Goal: Transaction & Acquisition: Purchase product/service

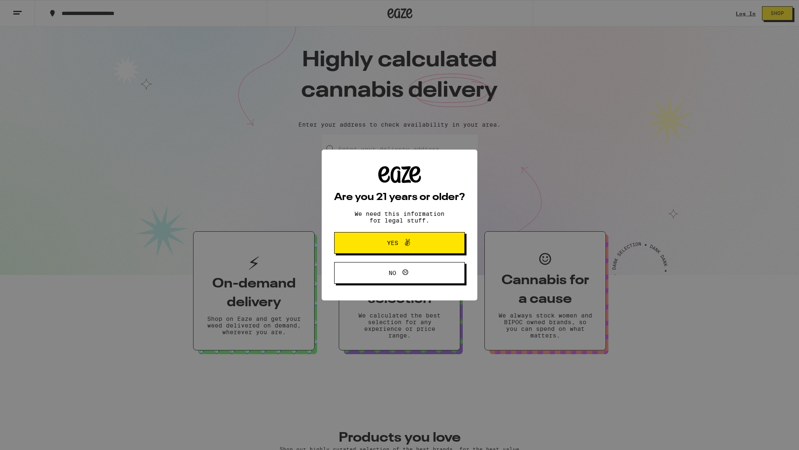
click at [385, 239] on span "Yes" at bounding box center [399, 242] width 63 height 11
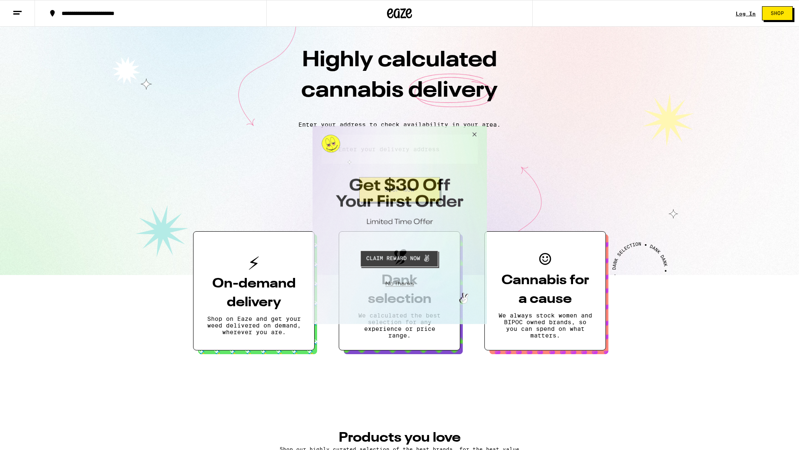
click at [474, 134] on button "Close Modal" at bounding box center [473, 136] width 22 height 20
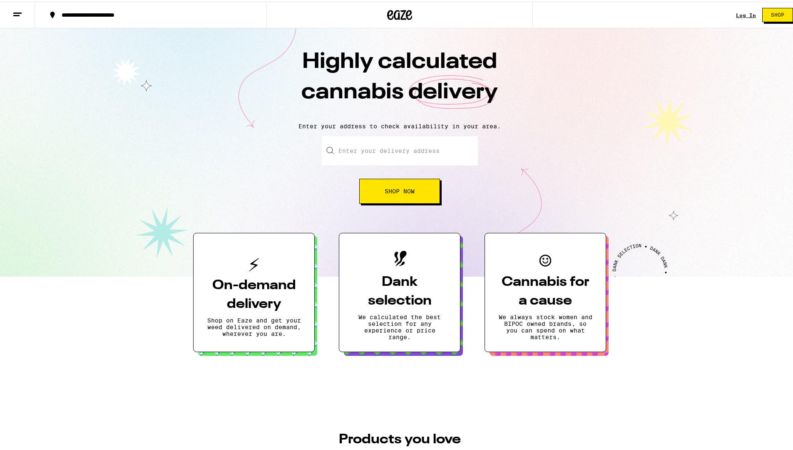
drag, startPoint x: 745, startPoint y: 9, endPoint x: 744, endPoint y: 13, distance: 4.3
click at [744, 13] on div "Log In Shop" at bounding box center [767, 13] width 63 height 27
click at [744, 15] on link "Log In" at bounding box center [746, 13] width 20 height 5
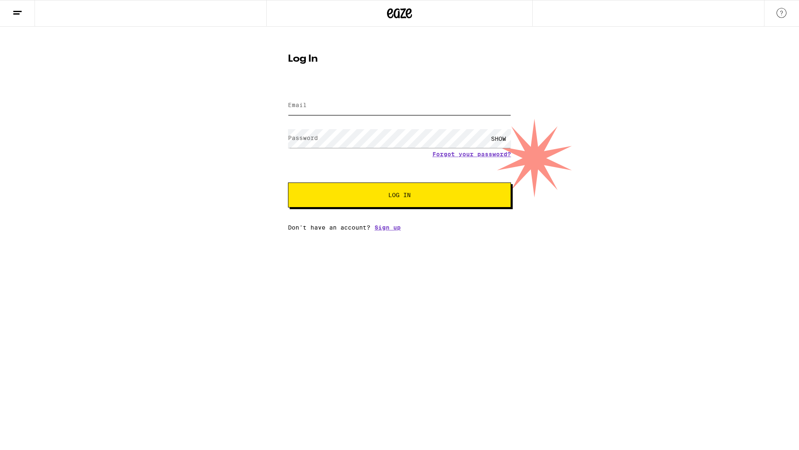
click at [325, 97] on input "Email" at bounding box center [399, 105] width 223 height 19
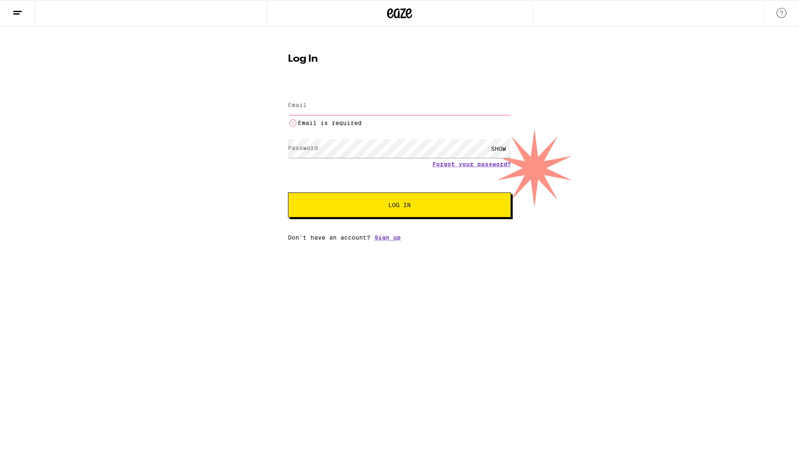
type input "[EMAIL_ADDRESS][DOMAIN_NAME]"
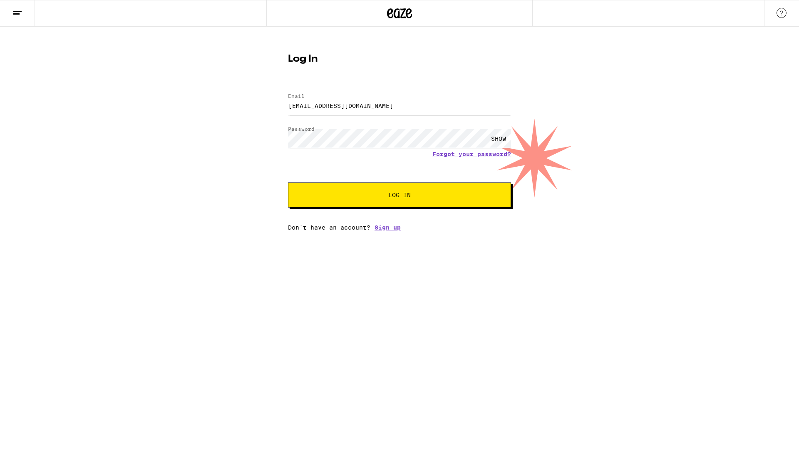
click at [408, 200] on button "Log In" at bounding box center [399, 194] width 223 height 25
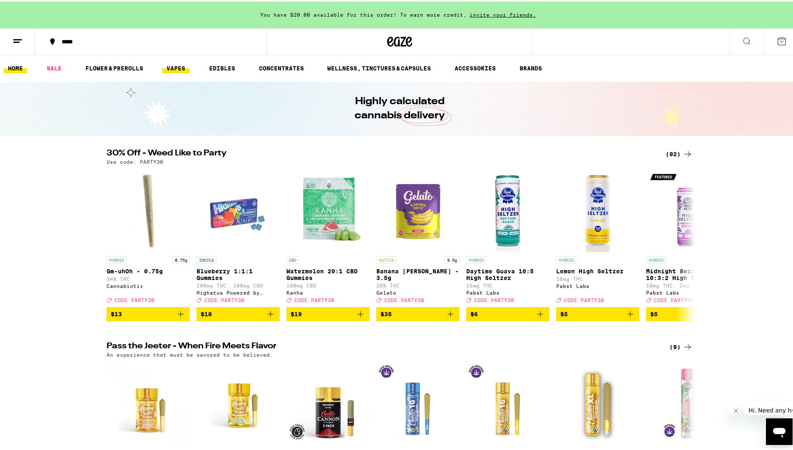
click at [174, 71] on link "VAPES" at bounding box center [175, 67] width 27 height 10
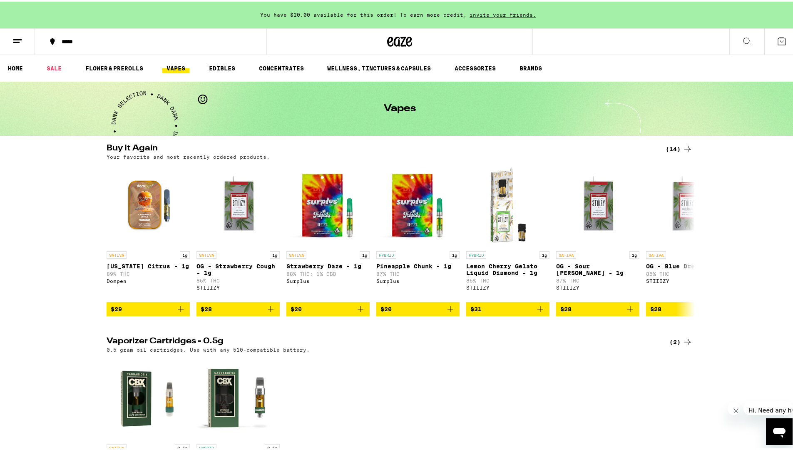
click at [685, 149] on icon at bounding box center [688, 147] width 10 height 10
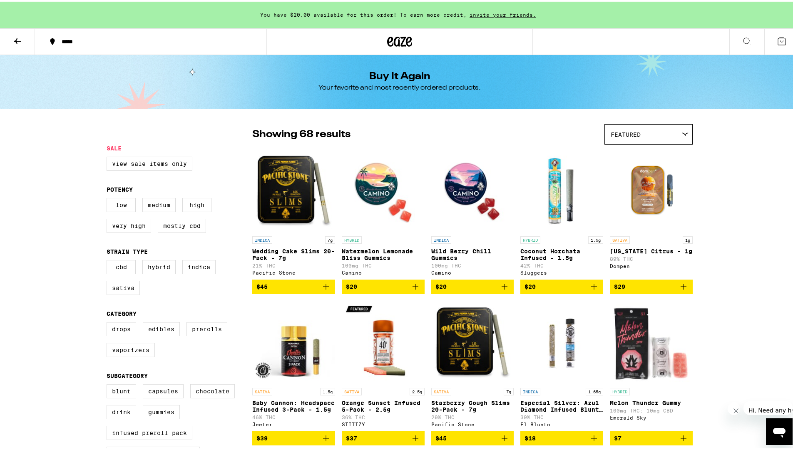
click at [685, 136] on div "Featured" at bounding box center [648, 133] width 87 height 20
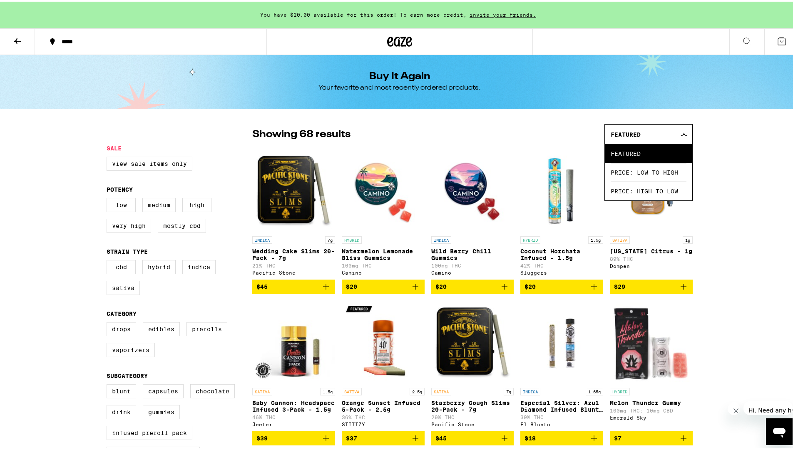
click at [633, 134] on span "Featured" at bounding box center [626, 132] width 30 height 7
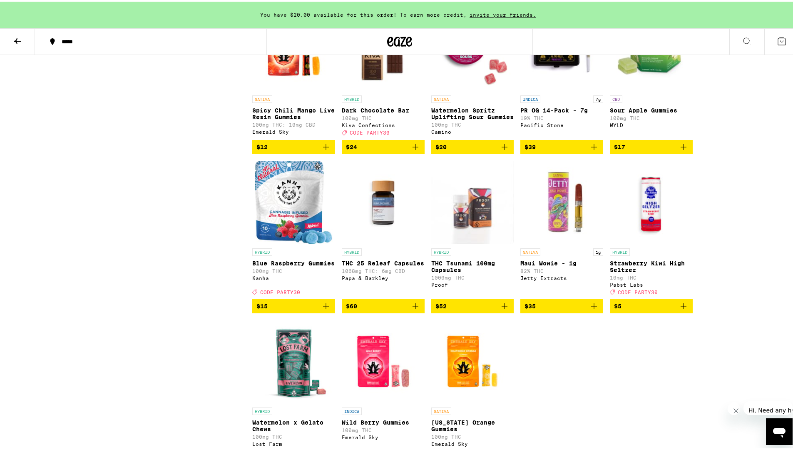
scroll to position [1874, 0]
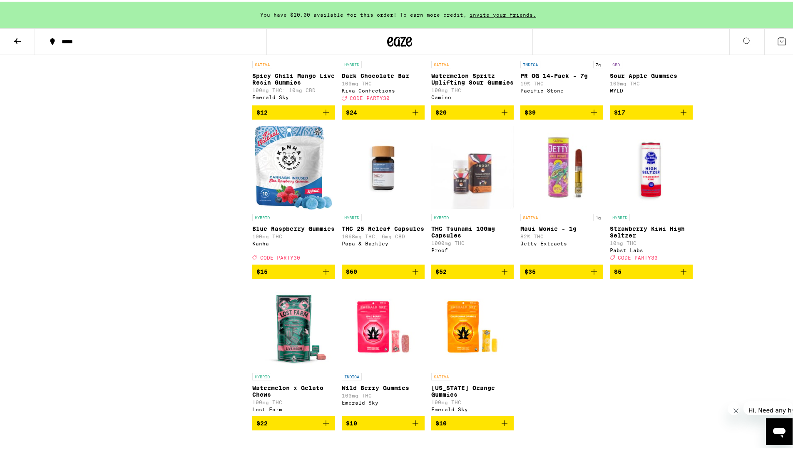
click at [18, 35] on icon at bounding box center [17, 40] width 10 height 10
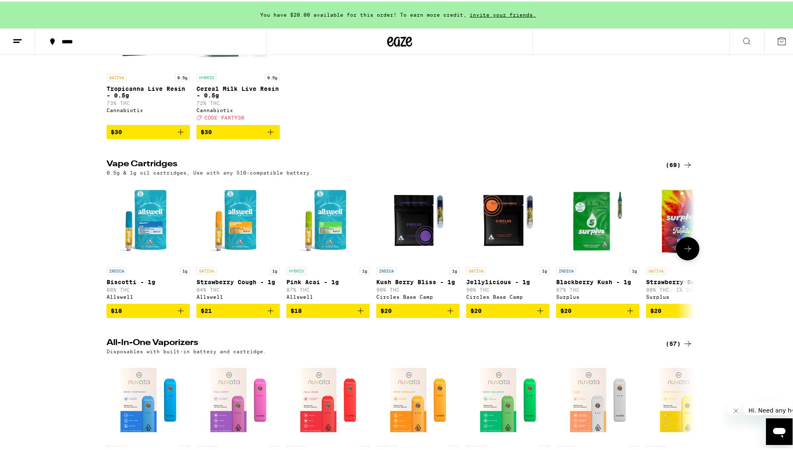
scroll to position [375, 0]
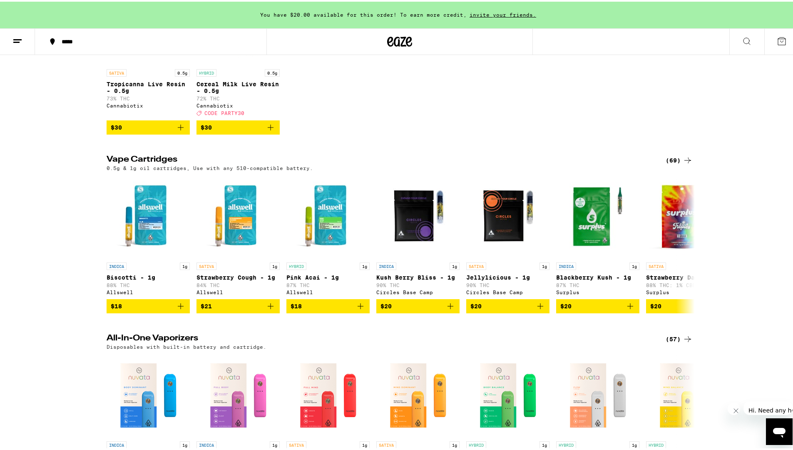
click at [683, 164] on icon at bounding box center [688, 159] width 10 height 10
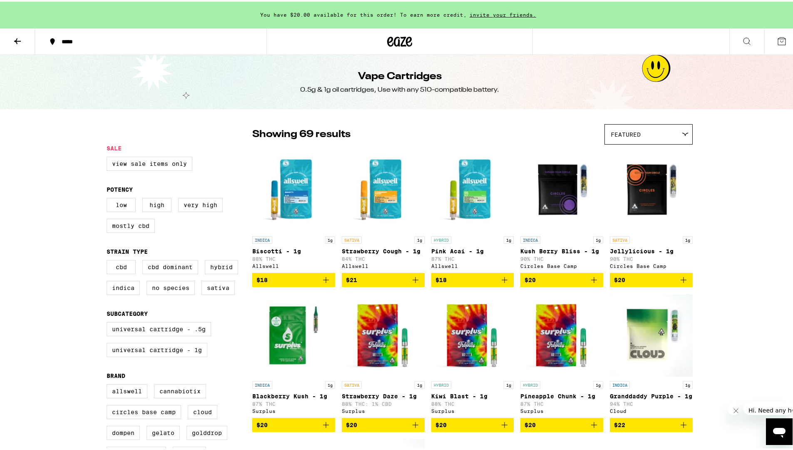
click at [660, 134] on div "Featured" at bounding box center [648, 133] width 87 height 20
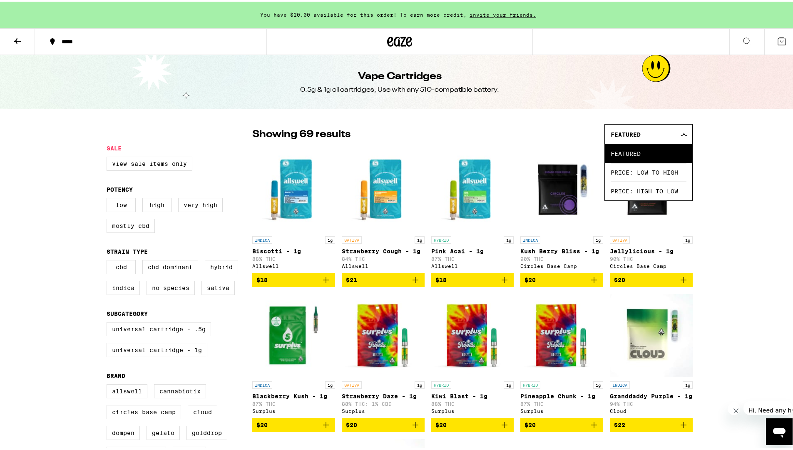
click at [207, 291] on label "Sativa" at bounding box center [218, 286] width 33 height 14
click at [109, 260] on input "Sativa" at bounding box center [108, 259] width 0 height 0
checkbox input "true"
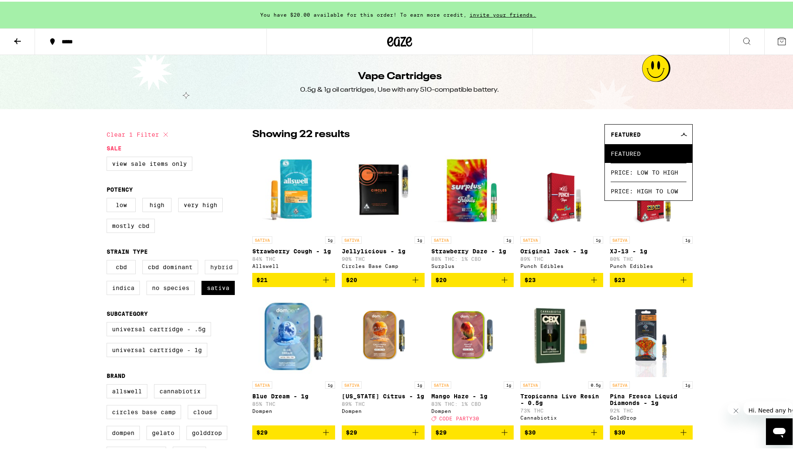
click at [212, 271] on label "Hybrid" at bounding box center [221, 265] width 33 height 14
click at [109, 260] on input "Hybrid" at bounding box center [108, 259] width 0 height 0
checkbox input "true"
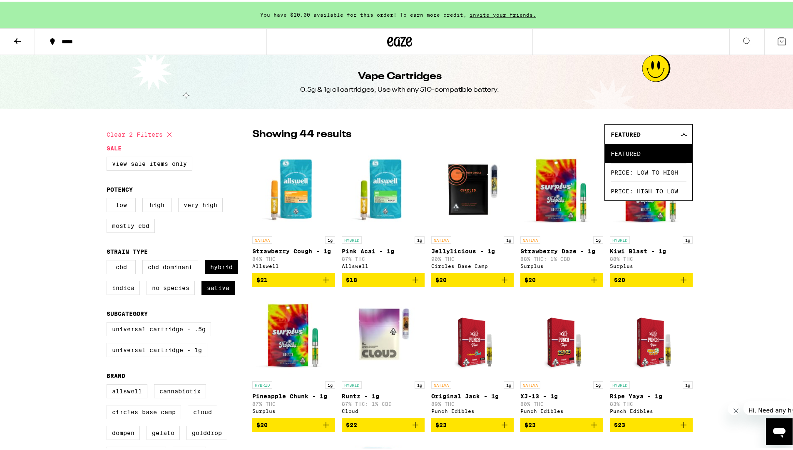
click at [670, 133] on div "Featured" at bounding box center [648, 133] width 87 height 20
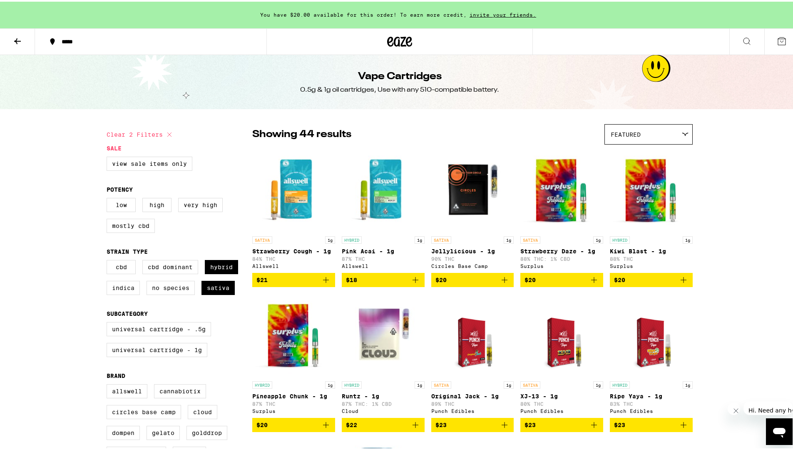
click at [55, 41] on icon at bounding box center [52, 40] width 10 height 10
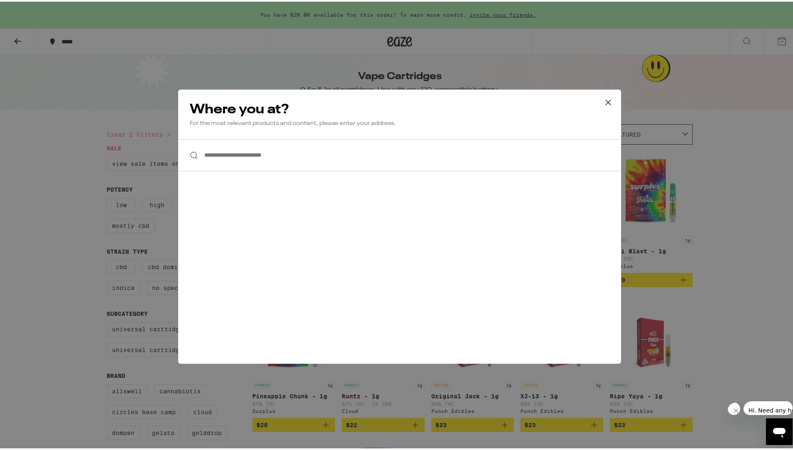
click at [247, 158] on input "**********" at bounding box center [399, 153] width 443 height 32
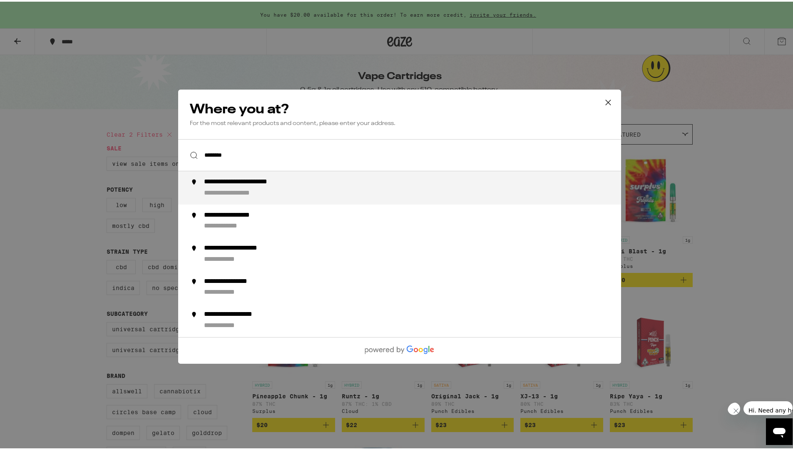
click at [261, 196] on div "**********" at bounding box center [242, 191] width 77 height 9
type input "**********"
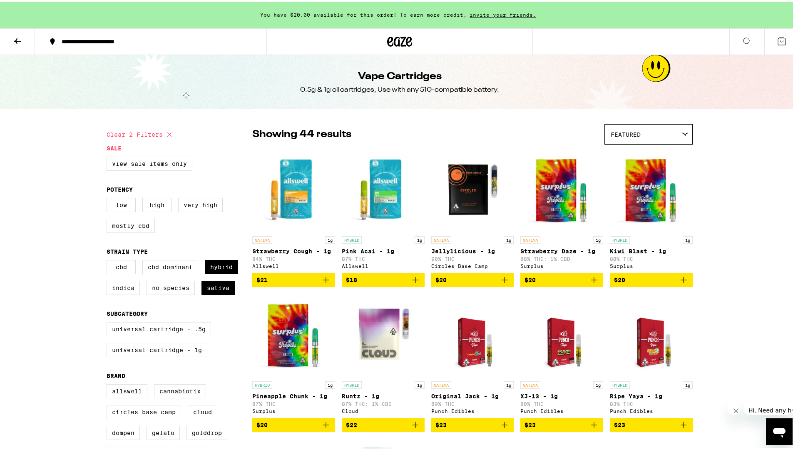
click at [146, 39] on div "**********" at bounding box center [154, 40] width 195 height 6
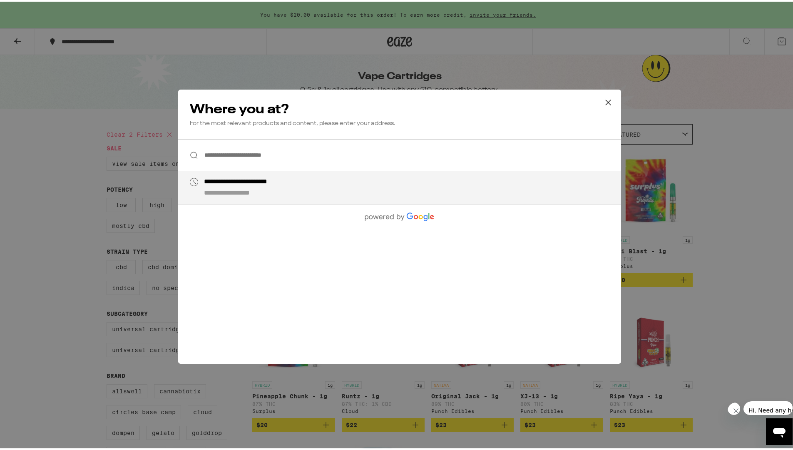
click at [337, 180] on div "**********" at bounding box center [416, 186] width 425 height 20
type input "**********"
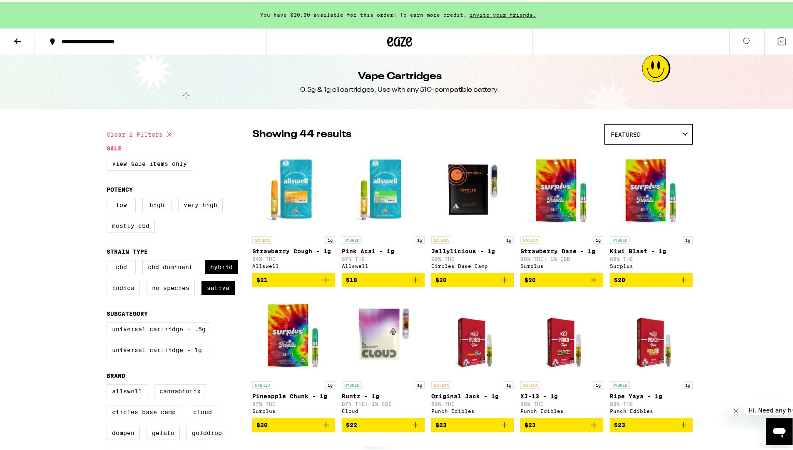
click at [27, 38] on button at bounding box center [17, 40] width 35 height 26
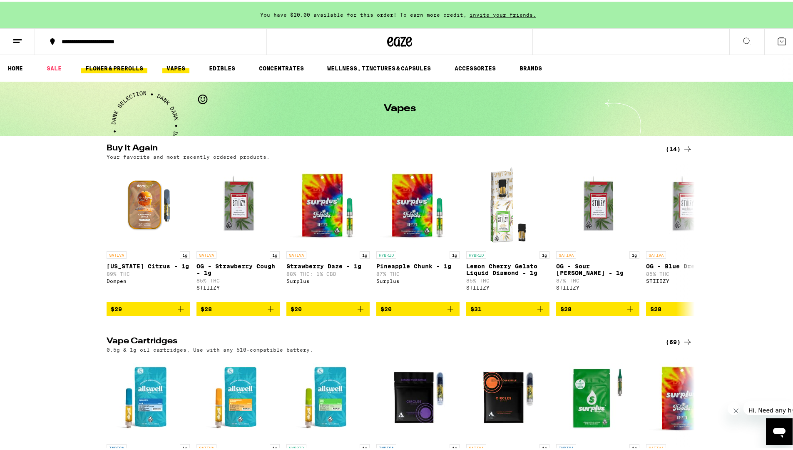
click at [117, 70] on link "FLOWER & PREROLLS" at bounding box center [114, 67] width 66 height 10
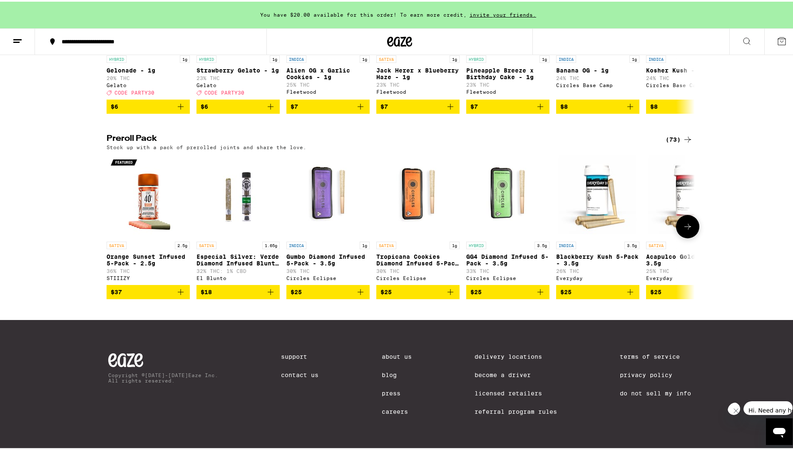
scroll to position [583, 0]
click at [676, 143] on div "(73)" at bounding box center [679, 138] width 27 height 10
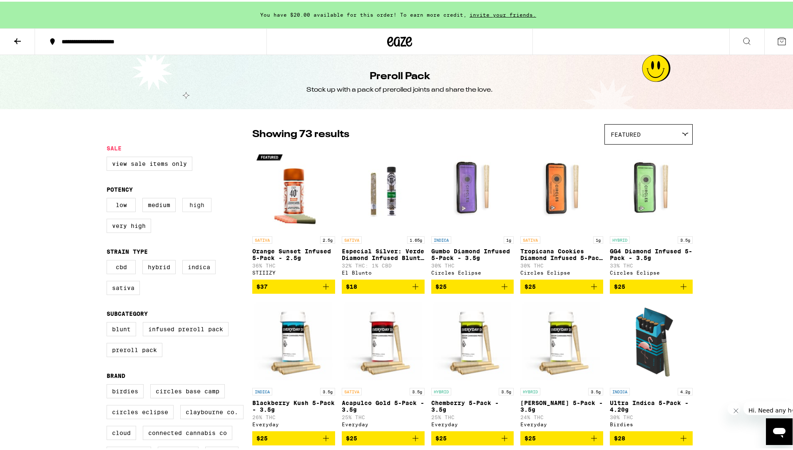
click at [188, 208] on label "High" at bounding box center [196, 203] width 29 height 14
click at [109, 198] on input "High" at bounding box center [108, 197] width 0 height 0
checkbox input "true"
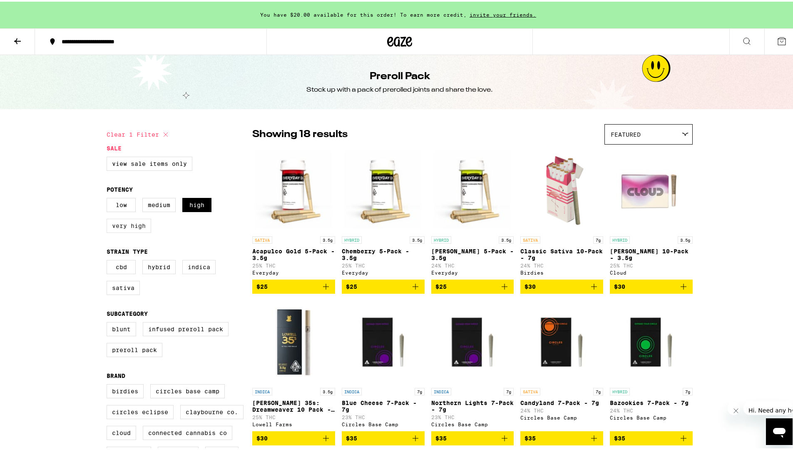
click at [127, 227] on label "Very High" at bounding box center [129, 224] width 45 height 14
click at [109, 198] on input "Very High" at bounding box center [108, 197] width 0 height 0
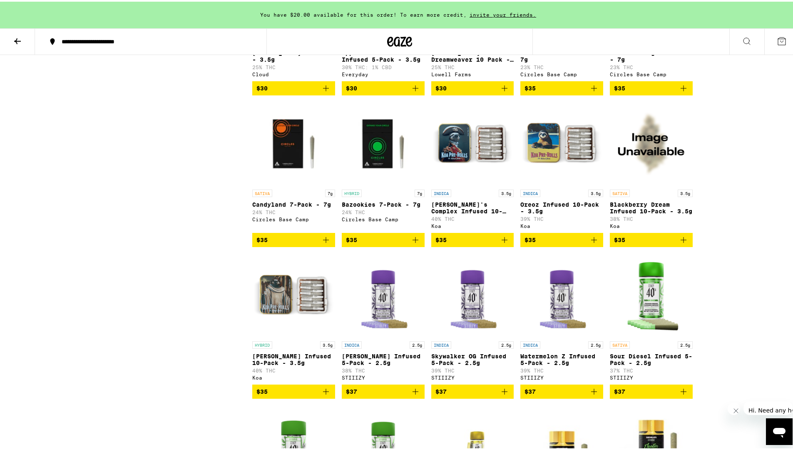
scroll to position [666, 0]
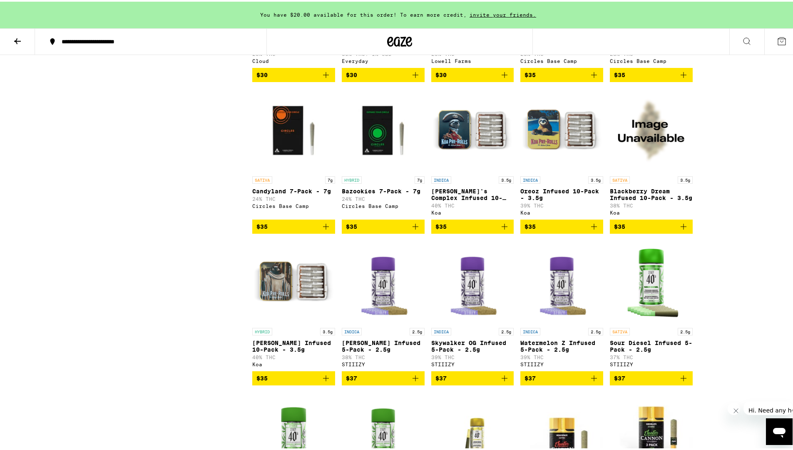
click at [502, 230] on icon "Add to bag" at bounding box center [505, 225] width 10 height 10
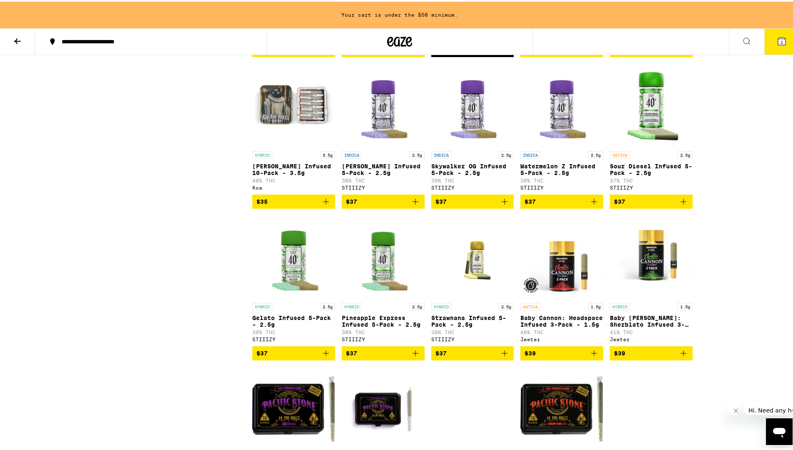
scroll to position [833, 0]
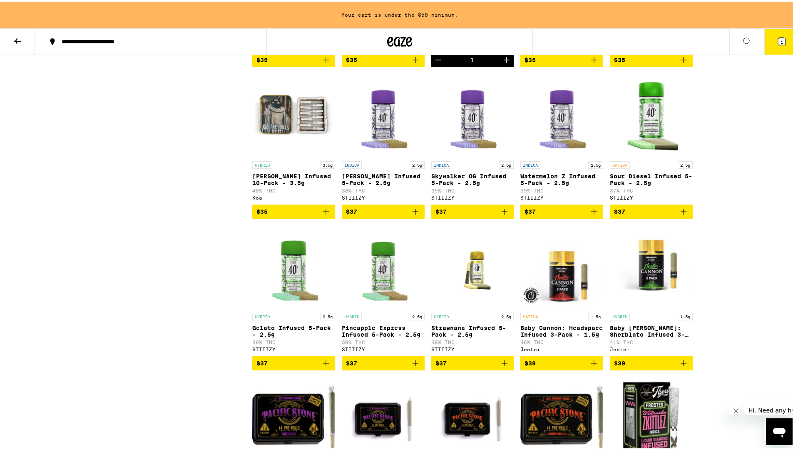
click at [591, 364] on icon "Add to bag" at bounding box center [594, 362] width 6 height 6
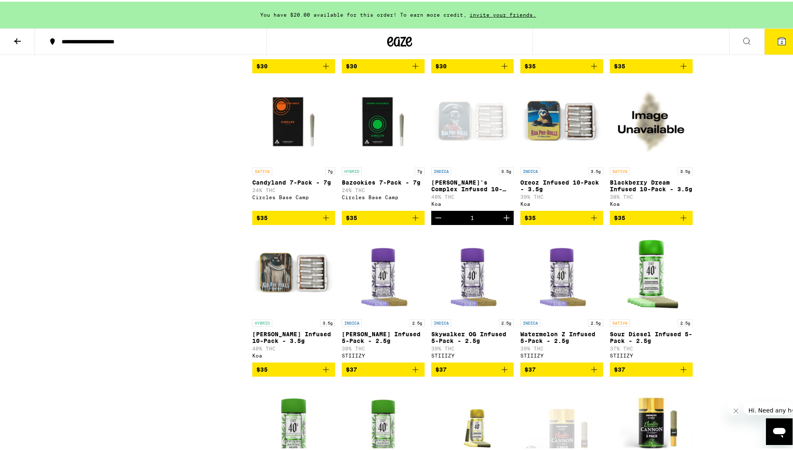
scroll to position [625, 0]
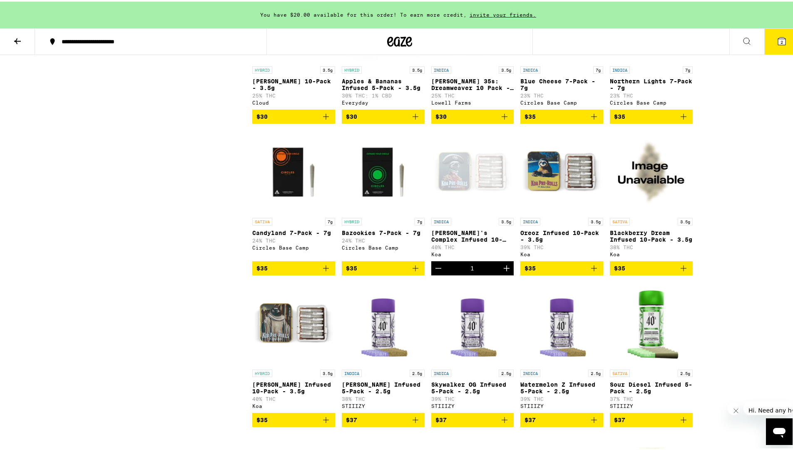
click at [435, 271] on icon "Decrement" at bounding box center [438, 266] width 10 height 10
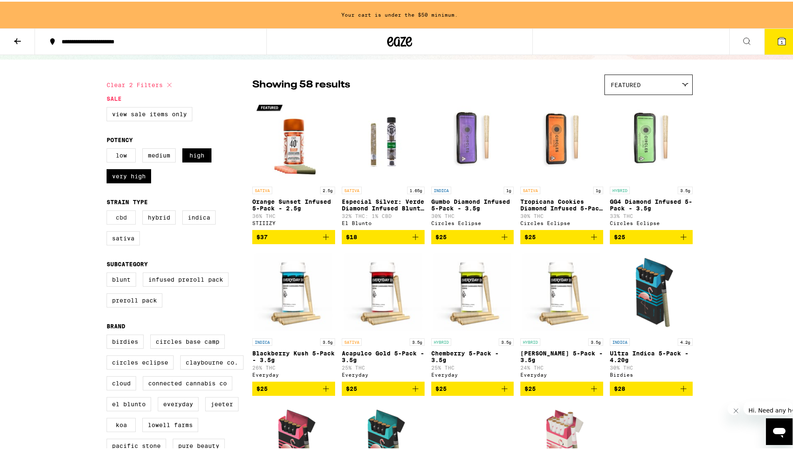
scroll to position [42, 0]
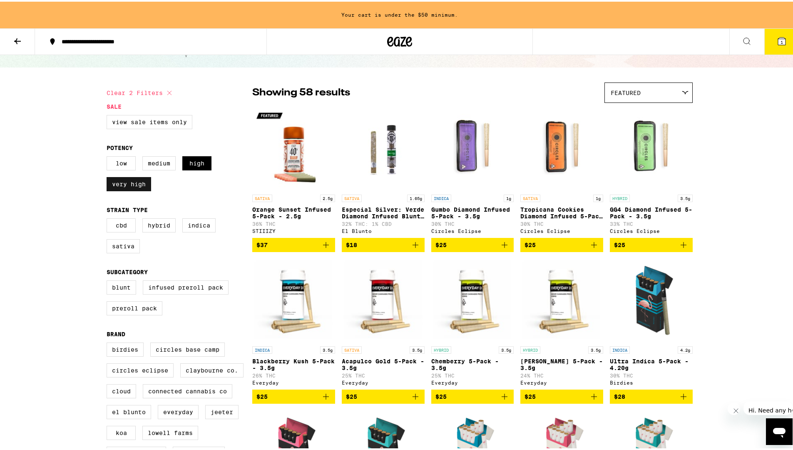
click at [121, 186] on label "Very High" at bounding box center [129, 182] width 45 height 14
click at [109, 156] on input "Very High" at bounding box center [108, 156] width 0 height 0
checkbox input "false"
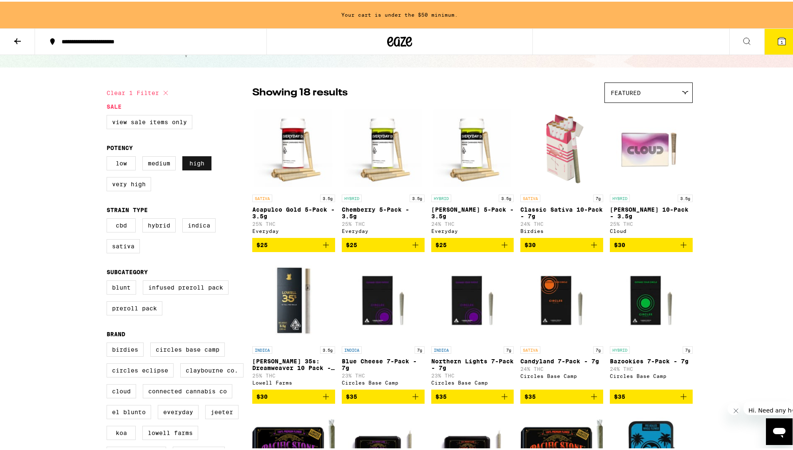
click at [187, 169] on label "High" at bounding box center [196, 161] width 29 height 14
click at [109, 156] on input "High" at bounding box center [108, 156] width 0 height 0
checkbox input "false"
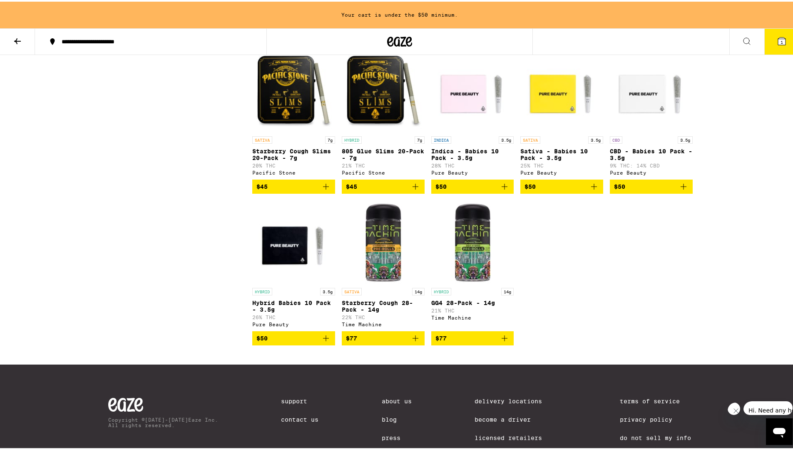
scroll to position [2082, 0]
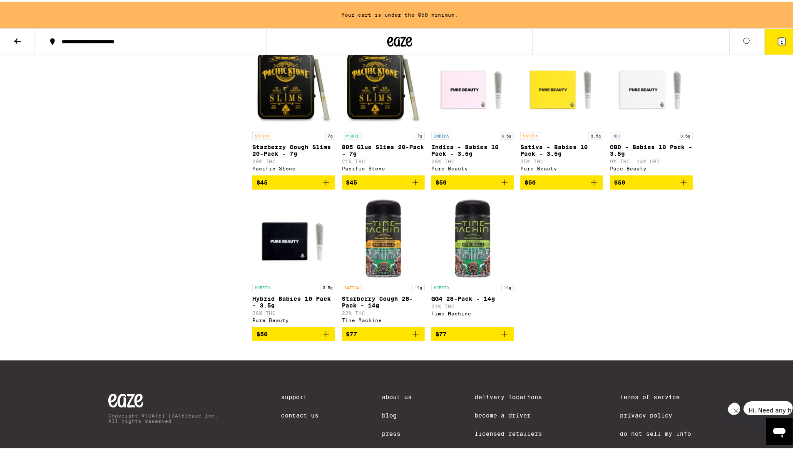
click at [413, 184] on icon "Add to bag" at bounding box center [416, 181] width 6 height 6
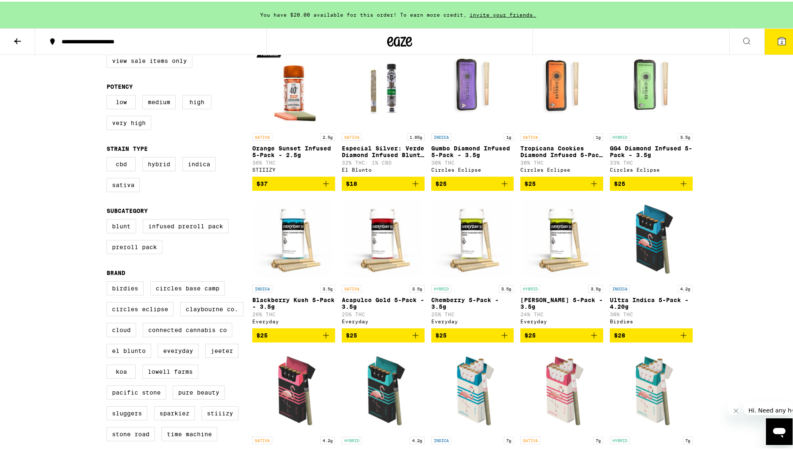
scroll to position [0, 0]
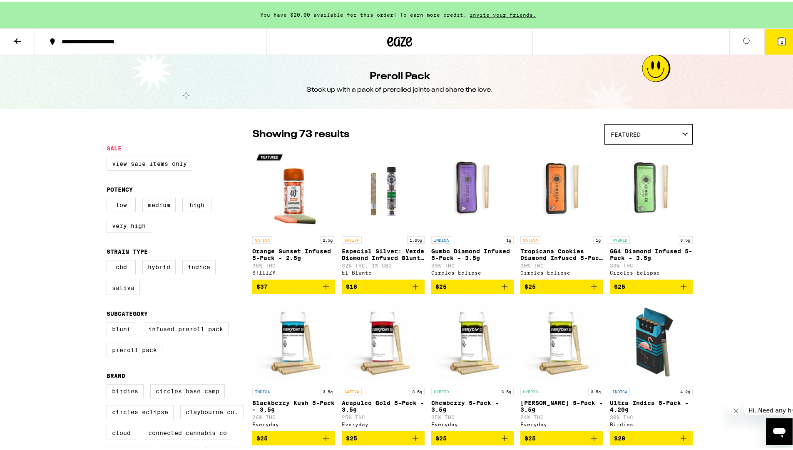
click at [24, 41] on button at bounding box center [17, 40] width 35 height 26
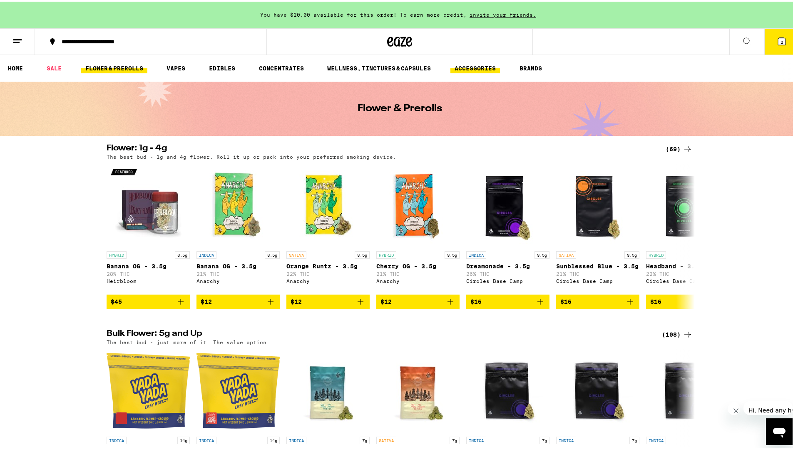
click at [491, 65] on link "ACCESSORIES" at bounding box center [476, 67] width 50 height 10
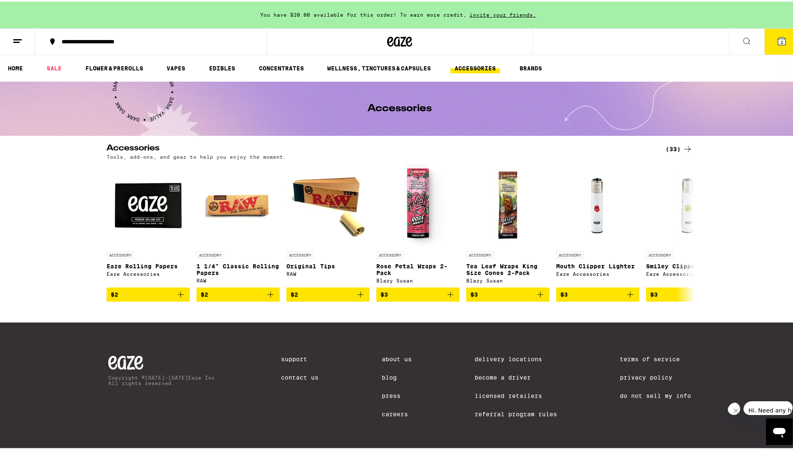
click at [675, 147] on div "(33)" at bounding box center [679, 147] width 27 height 10
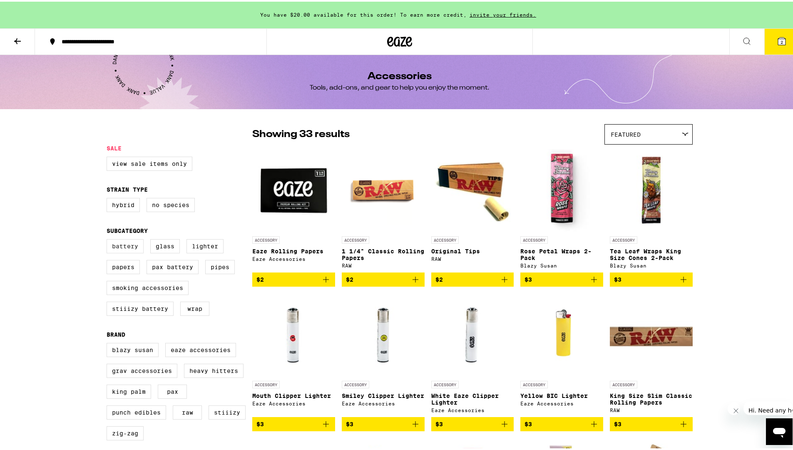
click at [110, 251] on label "Battery" at bounding box center [125, 244] width 37 height 14
click at [109, 239] on input "Battery" at bounding box center [108, 239] width 0 height 0
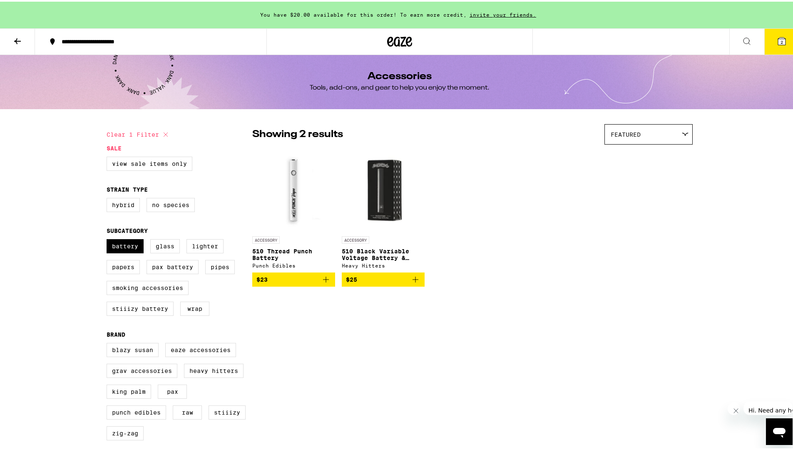
click at [380, 184] on img "Open page for 510 Black Variable Voltage Battery & Charger from Heavy Hitters" at bounding box center [383, 188] width 83 height 83
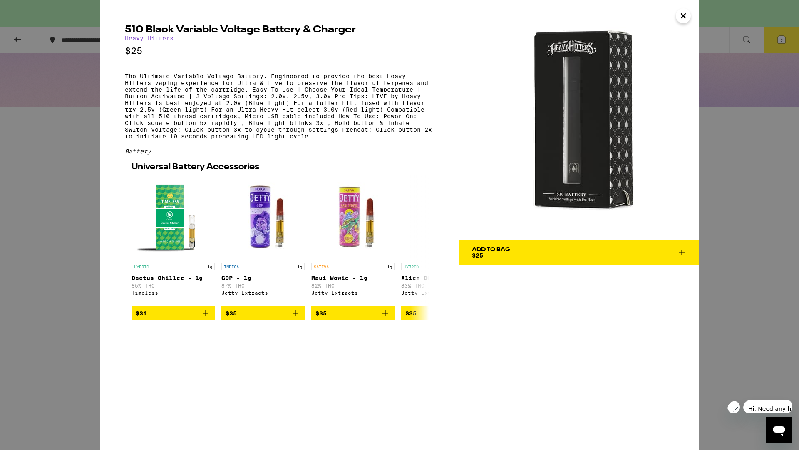
click at [562, 129] on img at bounding box center [580, 120] width 240 height 240
click at [682, 17] on icon "Close" at bounding box center [684, 16] width 10 height 12
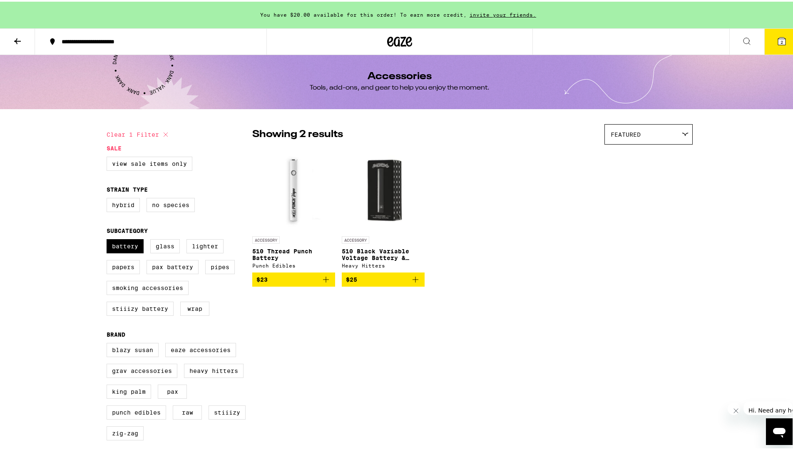
click at [386, 192] on img "Open page for 510 Black Variable Voltage Battery & Charger from Heavy Hitters" at bounding box center [383, 188] width 83 height 83
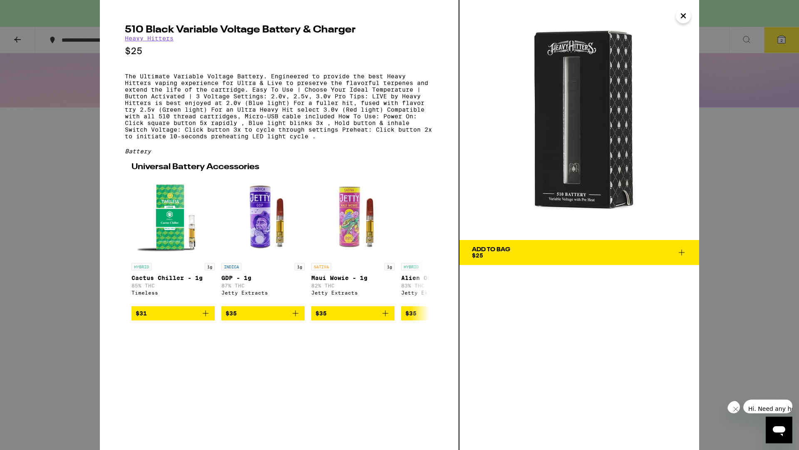
click at [681, 16] on icon "Close" at bounding box center [684, 16] width 10 height 12
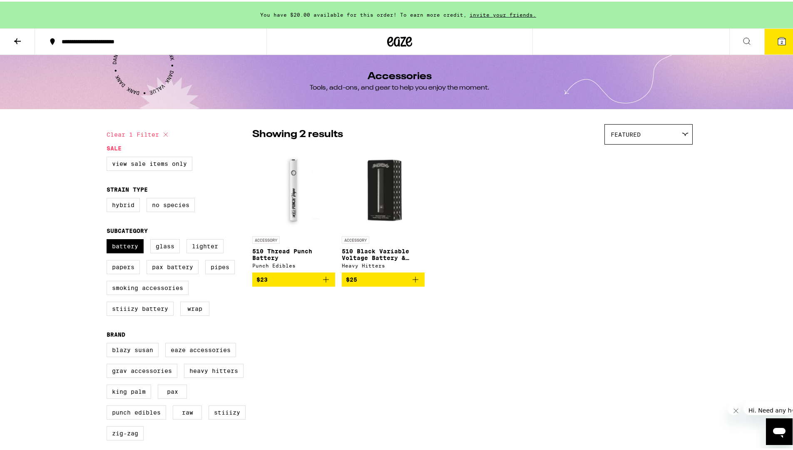
click at [323, 281] on icon "Add to bag" at bounding box center [326, 278] width 10 height 10
click at [119, 251] on label "Battery" at bounding box center [125, 244] width 37 height 14
click at [109, 239] on input "Battery" at bounding box center [108, 239] width 0 height 0
checkbox input "false"
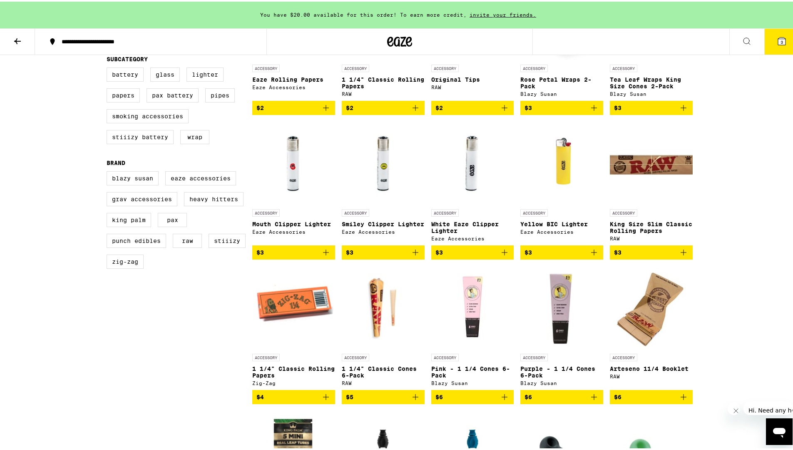
scroll to position [100, 0]
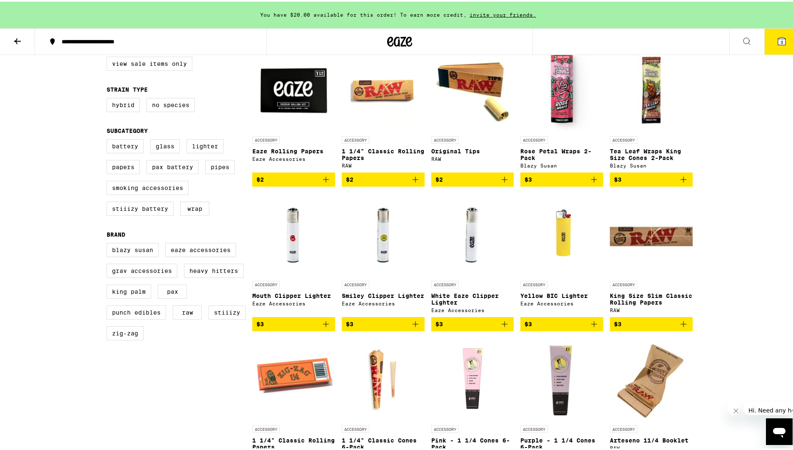
click at [18, 35] on icon at bounding box center [17, 40] width 10 height 10
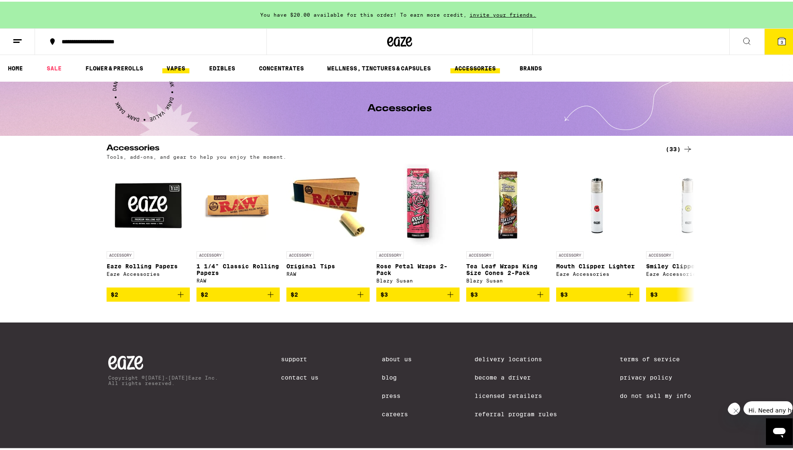
click at [186, 68] on link "VAPES" at bounding box center [175, 67] width 27 height 10
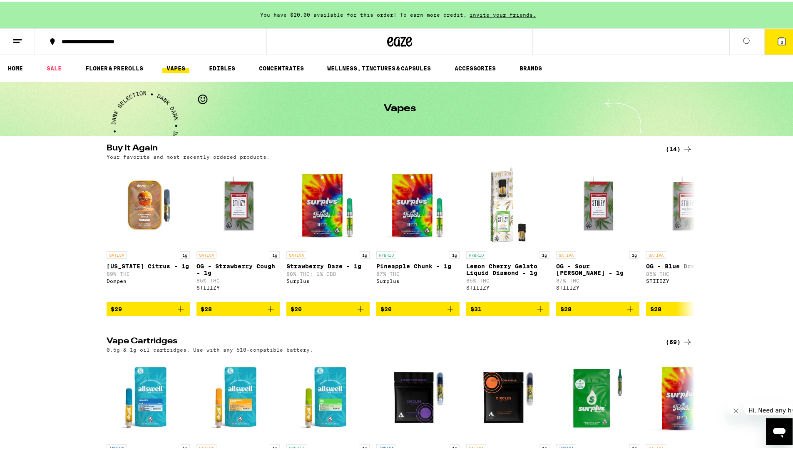
click at [359, 312] on icon "Add to bag" at bounding box center [361, 307] width 10 height 10
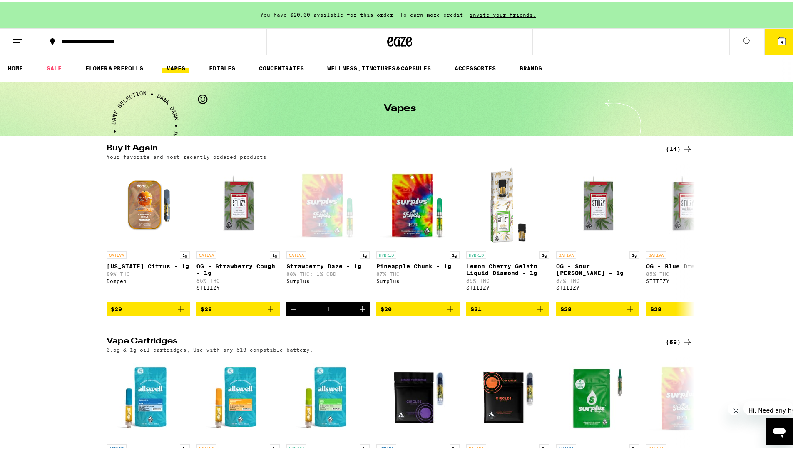
click at [781, 40] on span "4" at bounding box center [782, 40] width 2 height 5
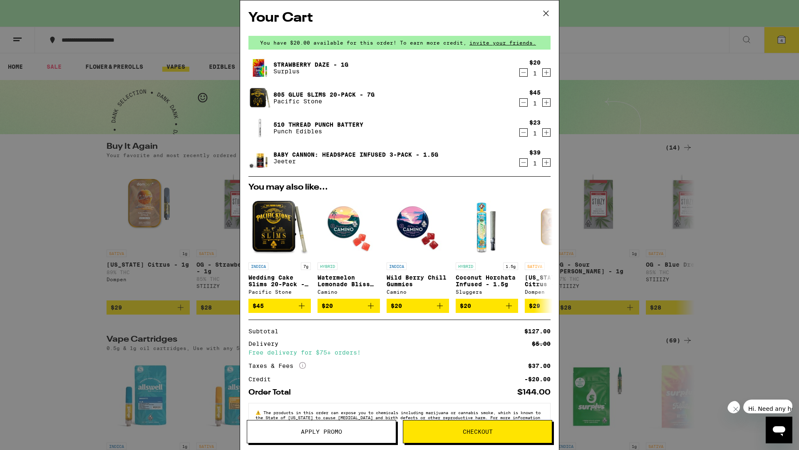
click at [39, 153] on div "Your Cart You have $20.00 available for this order! To earn more credit, invite…" at bounding box center [399, 225] width 799 height 450
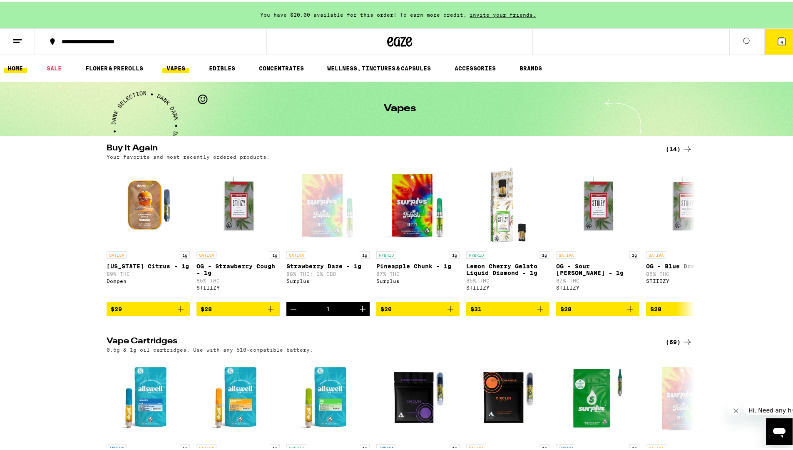
click at [17, 68] on link "HOME" at bounding box center [15, 67] width 23 height 10
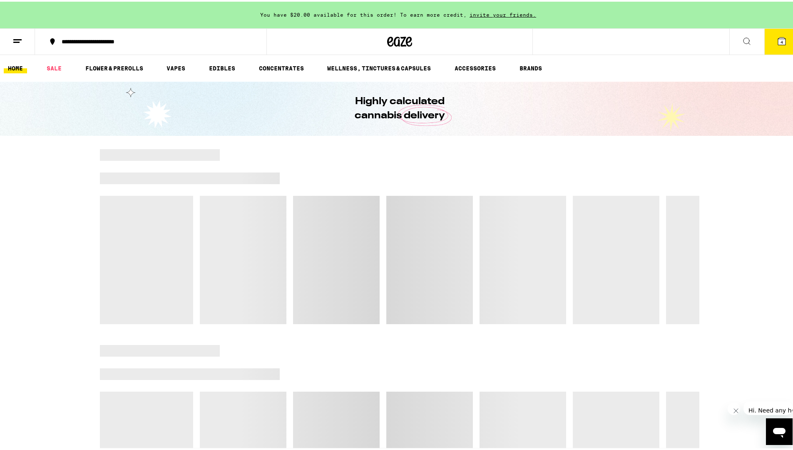
click at [782, 40] on button "4" at bounding box center [781, 40] width 35 height 26
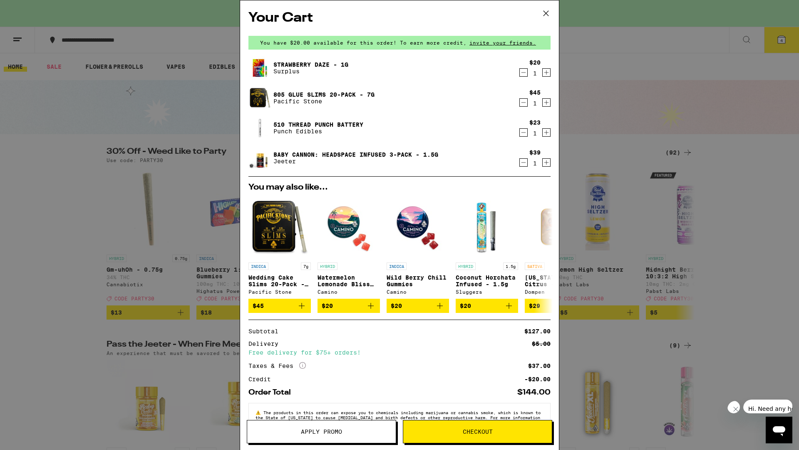
click at [322, 434] on span "Apply Promo" at bounding box center [321, 431] width 41 height 6
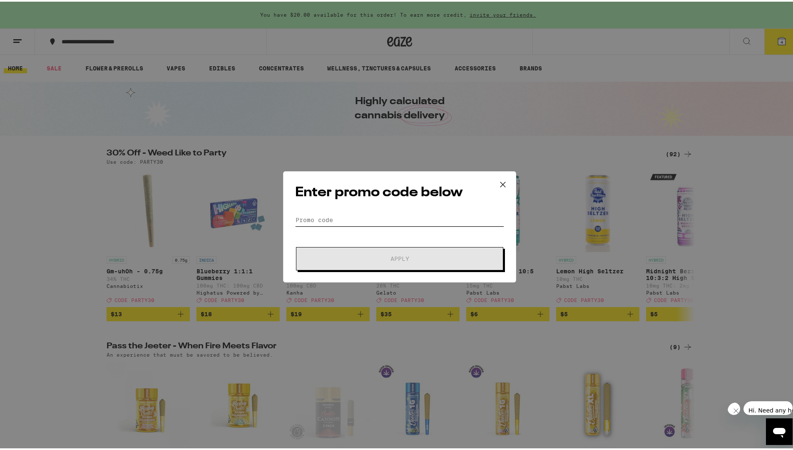
click at [331, 216] on input "Promo Code" at bounding box center [399, 218] width 209 height 12
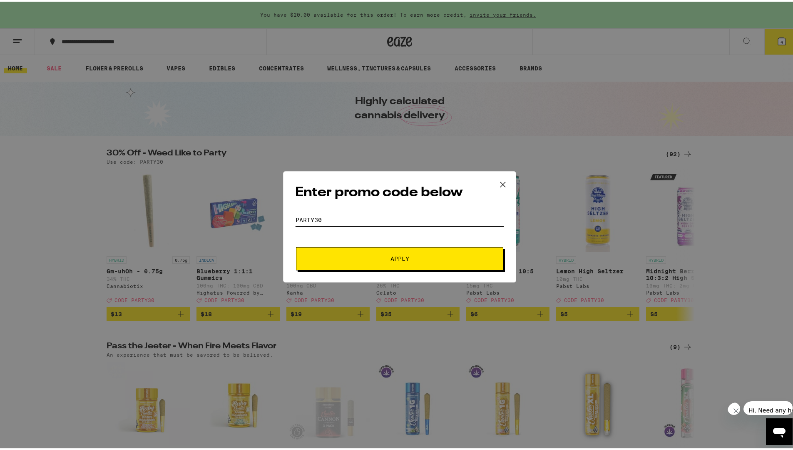
type input "party30"
click at [296, 245] on button "Apply" at bounding box center [399, 256] width 207 height 23
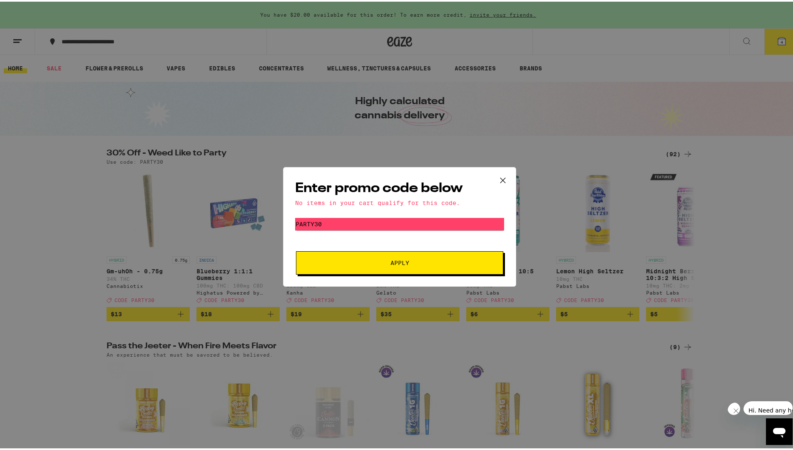
click at [501, 178] on icon at bounding box center [503, 178] width 12 height 12
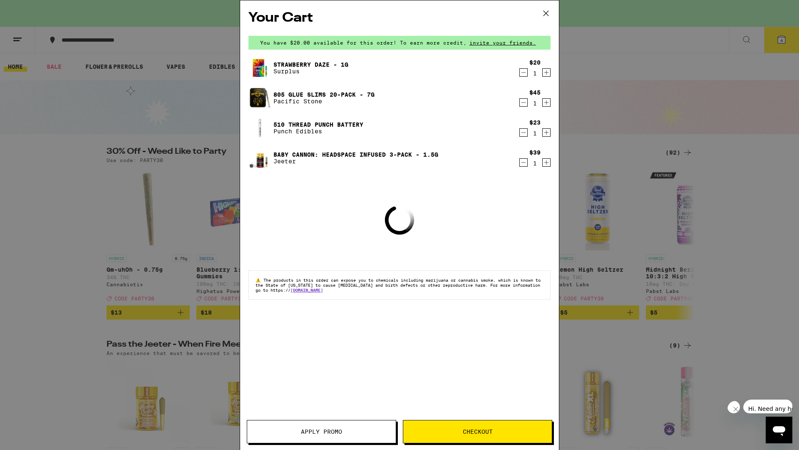
click at [474, 433] on span "Checkout" at bounding box center [478, 431] width 30 height 6
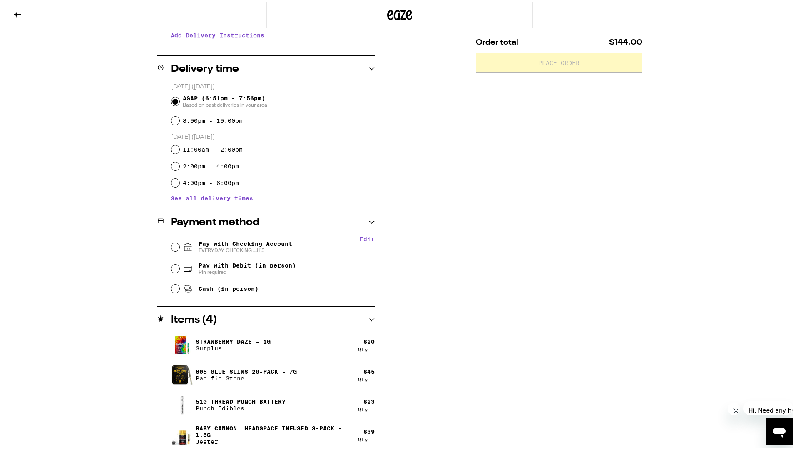
scroll to position [180, 0]
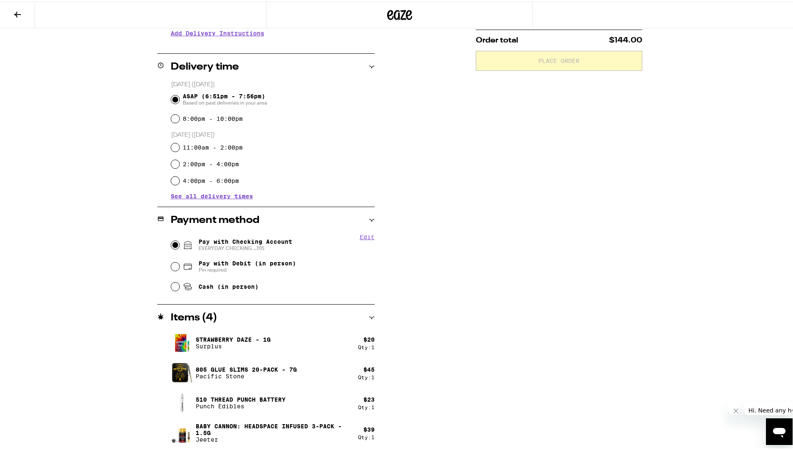
click at [171, 245] on input "Pay with Checking Account EVERYDAY CHECKING ...1115" at bounding box center [175, 243] width 8 height 8
radio input "true"
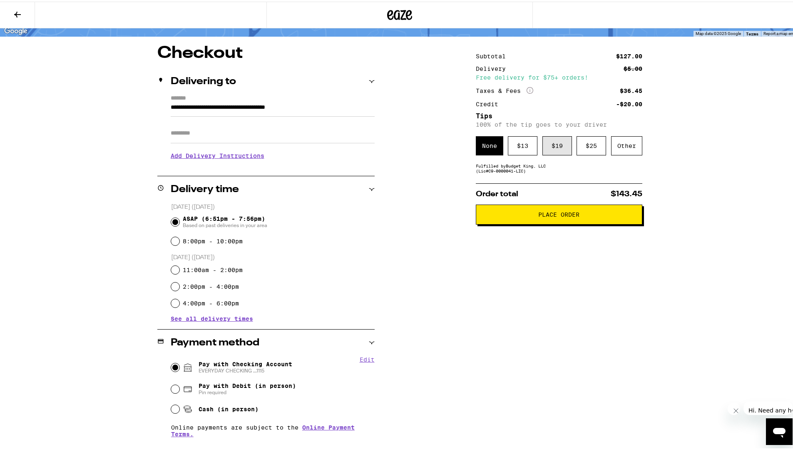
scroll to position [0, 0]
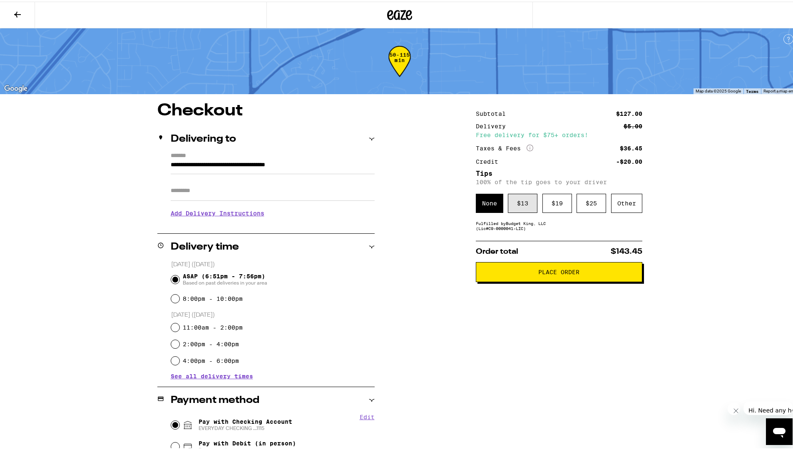
click at [513, 206] on div "$ 13" at bounding box center [523, 201] width 30 height 19
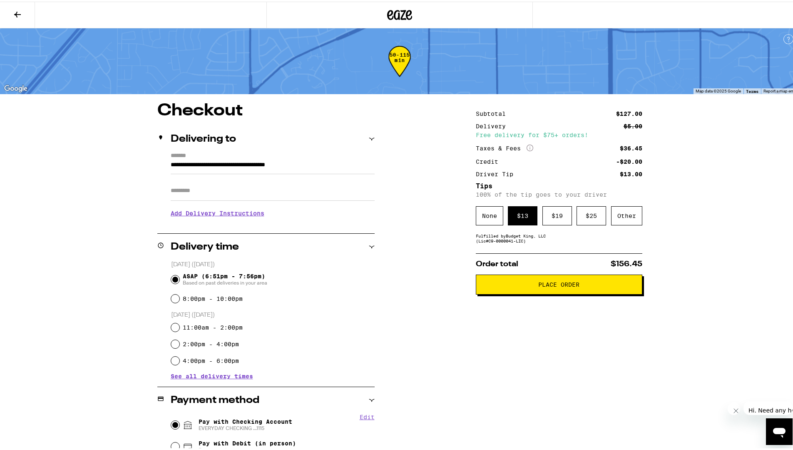
click at [553, 286] on span "Place Order" at bounding box center [558, 283] width 41 height 6
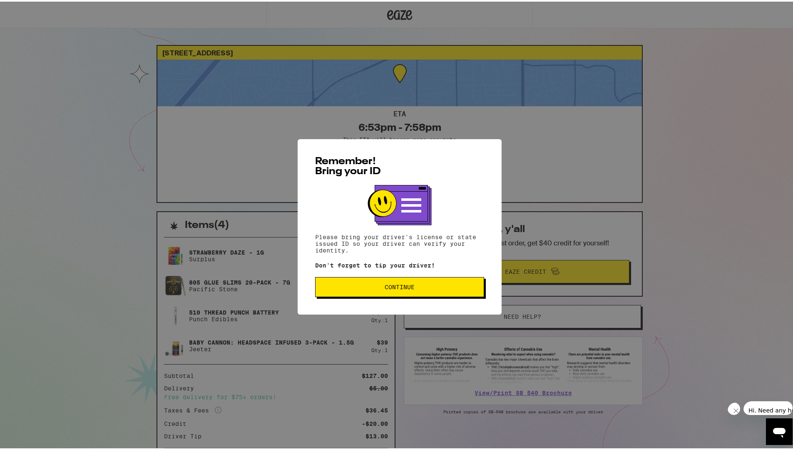
click at [402, 285] on span "Continue" at bounding box center [400, 285] width 30 height 6
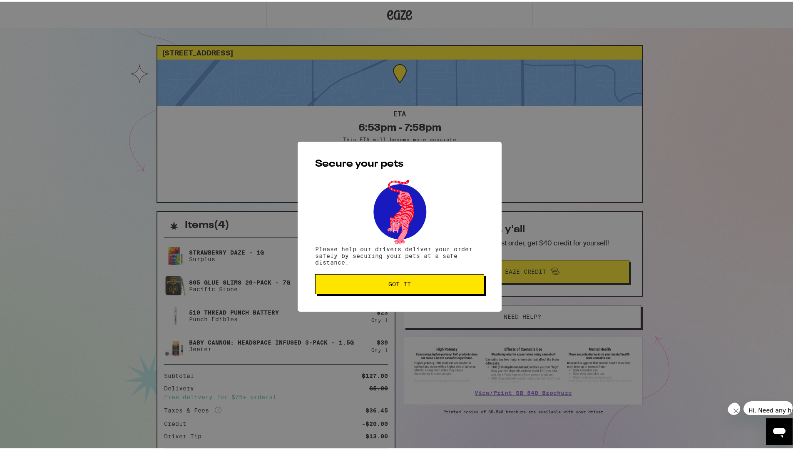
click at [402, 285] on span "Got it" at bounding box center [399, 282] width 22 height 6
